Goal: Find specific page/section: Find specific page/section

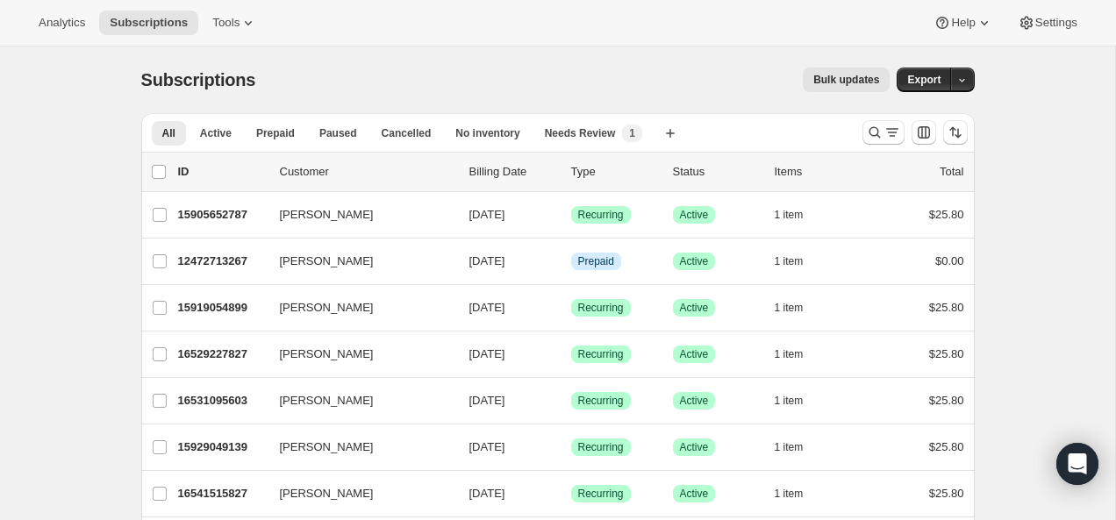
click at [232, 3] on div "Analytics Subscriptions Tools Help Settings" at bounding box center [558, 23] width 1116 height 47
click at [231, 30] on button "Tools" at bounding box center [235, 23] width 66 height 25
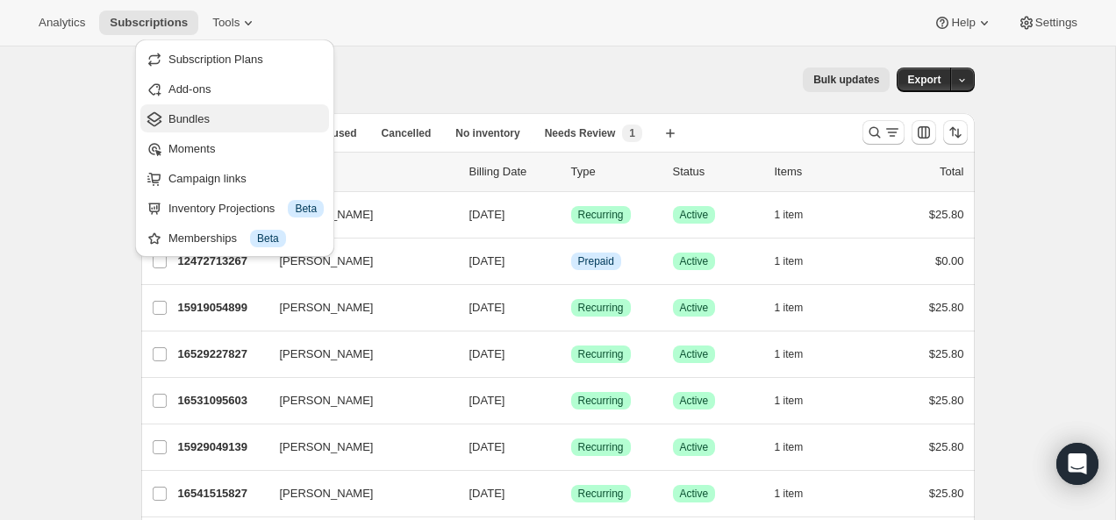
click at [237, 116] on span "Bundles" at bounding box center [245, 120] width 155 height 18
